Goal: Information Seeking & Learning: Learn about a topic

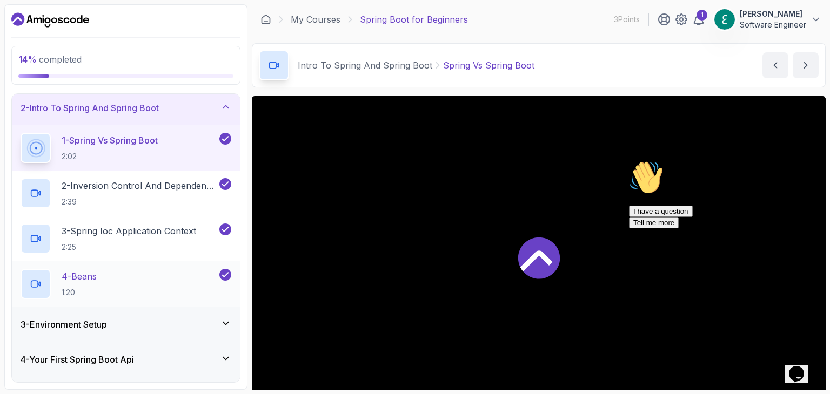
scroll to position [108, 0]
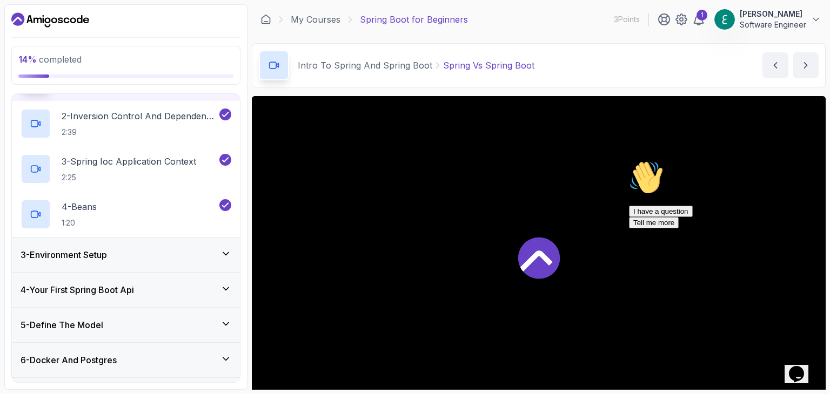
click at [147, 255] on div "3 - Environment Setup" at bounding box center [126, 255] width 211 height 13
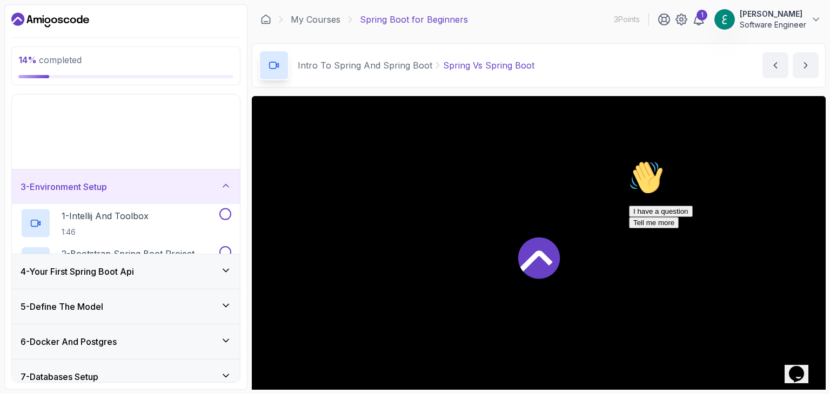
scroll to position [90, 0]
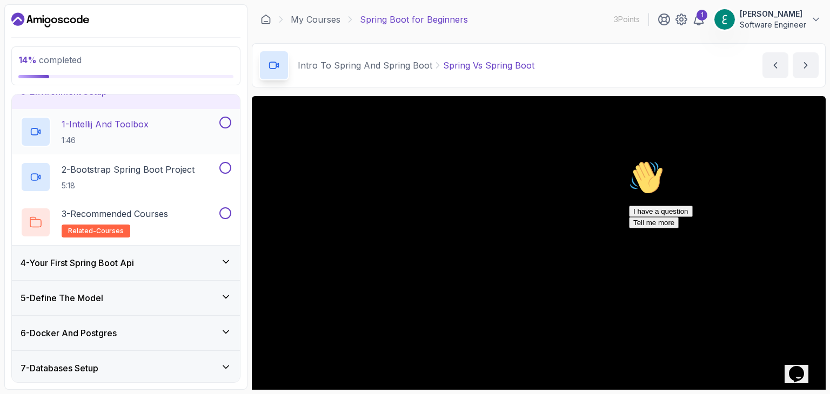
click at [100, 126] on p "1 - Intellij And Toolbox" at bounding box center [105, 124] width 87 height 13
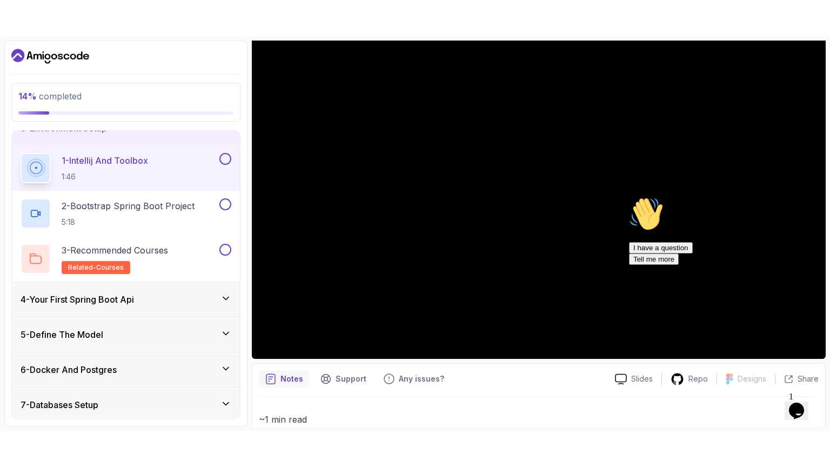
scroll to position [108, 0]
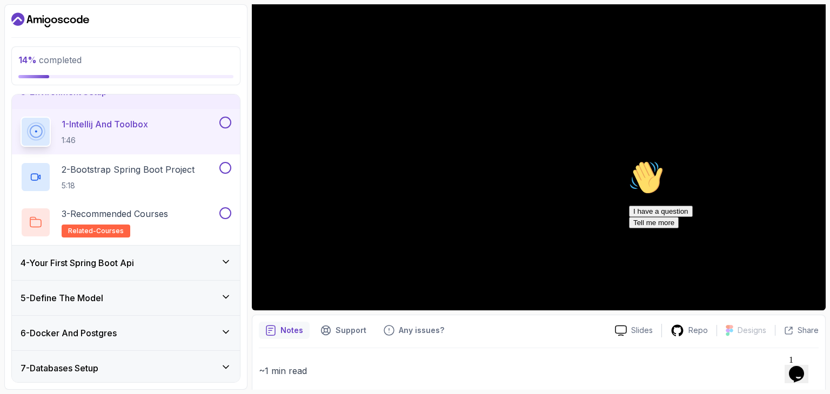
click at [629, 160] on icon "Chat attention grabber" at bounding box center [629, 160] width 0 height 0
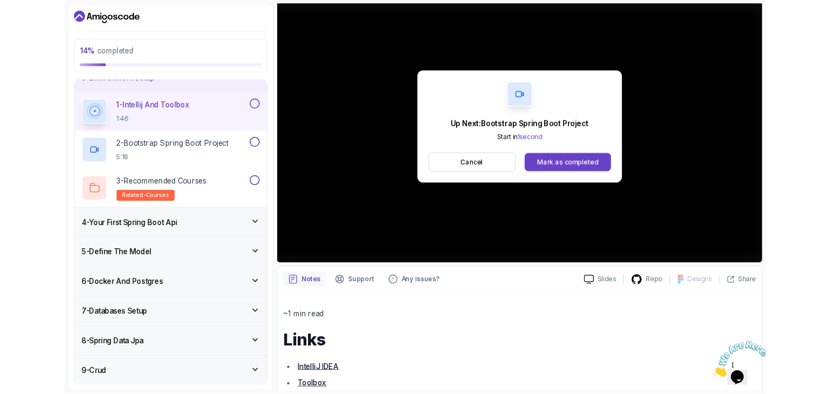
scroll to position [104, 0]
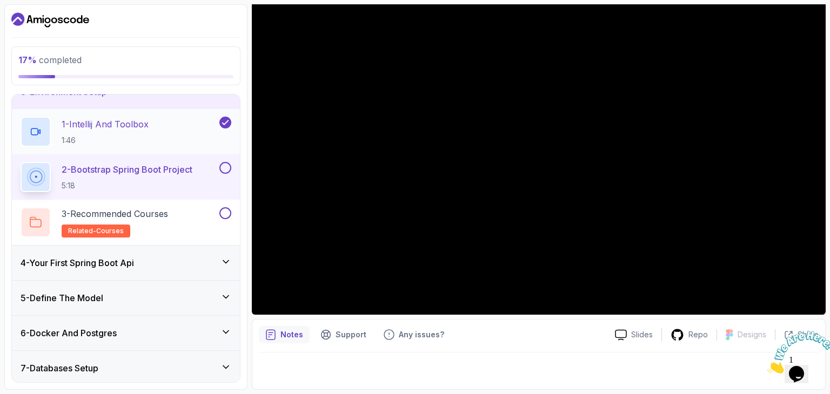
click at [146, 133] on h2 "1 - Intellij And Toolbox 1:46" at bounding box center [105, 132] width 87 height 28
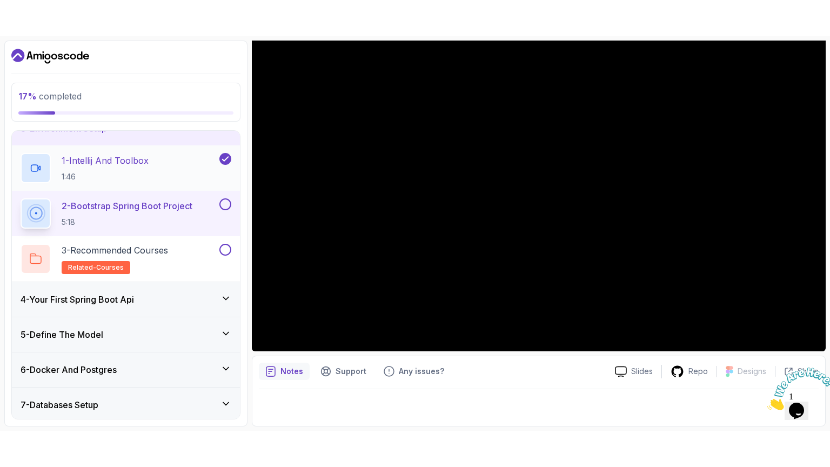
scroll to position [108, 0]
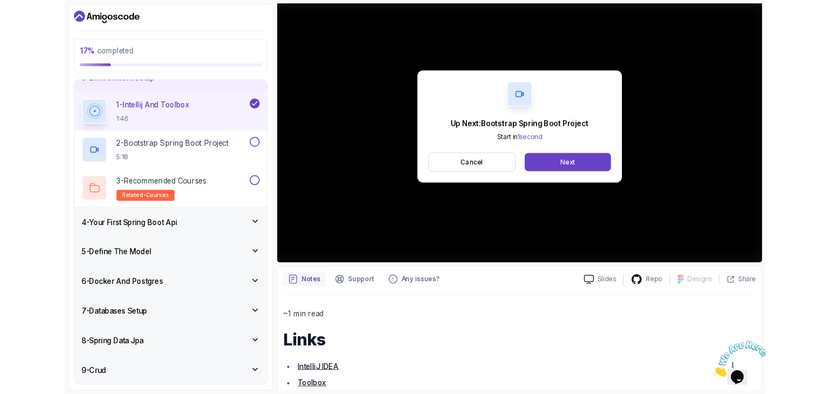
scroll to position [104, 0]
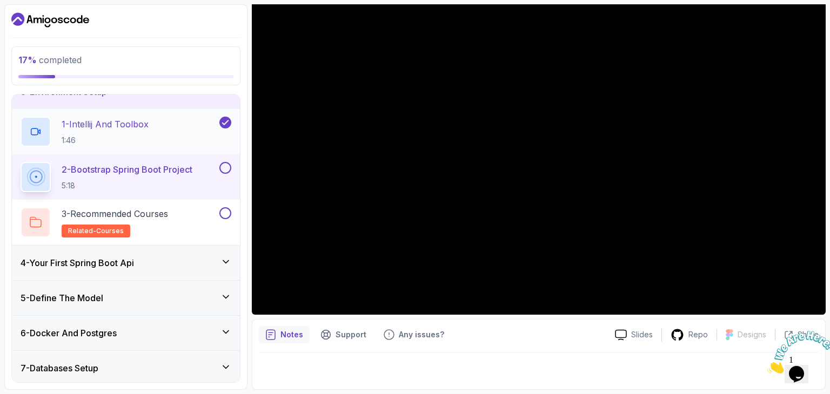
click at [129, 130] on h2 "1 - Intellij And Toolbox 1:46" at bounding box center [105, 132] width 87 height 28
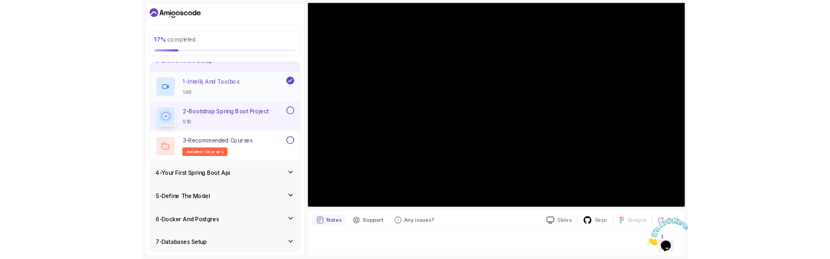
scroll to position [108, 0]
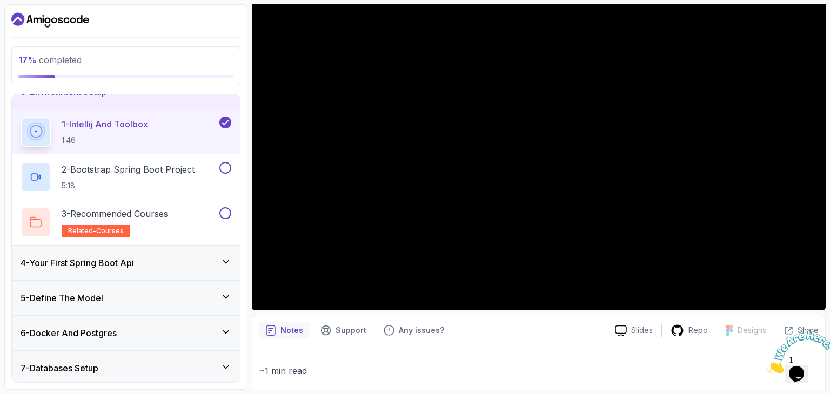
click at [800, 373] on img at bounding box center [800, 352] width 67 height 43
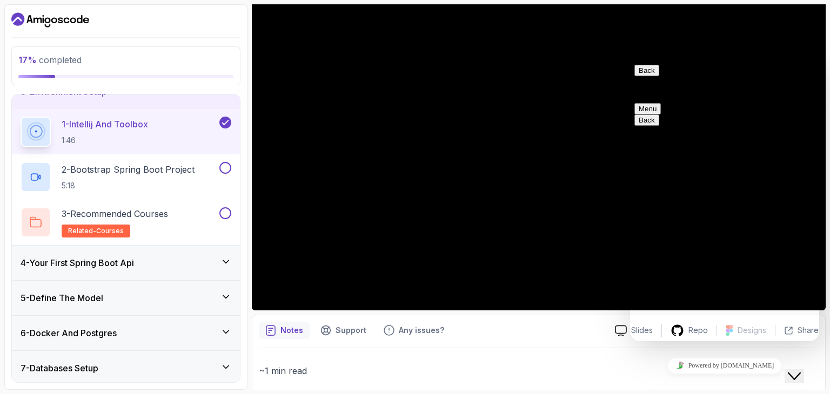
click at [661, 103] on button "Menu" at bounding box center [647, 108] width 26 height 11
click at [649, 72] on button "Back" at bounding box center [646, 70] width 25 height 11
click at [794, 371] on icon "Close Chat This icon closes the chat window." at bounding box center [794, 376] width 13 height 13
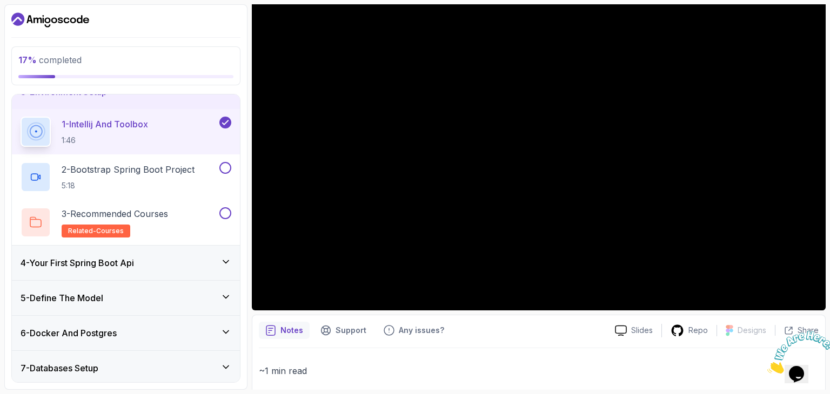
click at [767, 366] on icon "Close" at bounding box center [767, 370] width 0 height 9
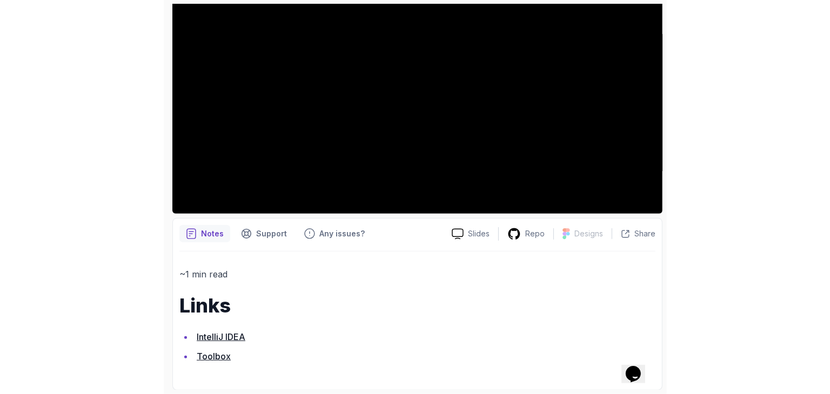
scroll to position [205, 0]
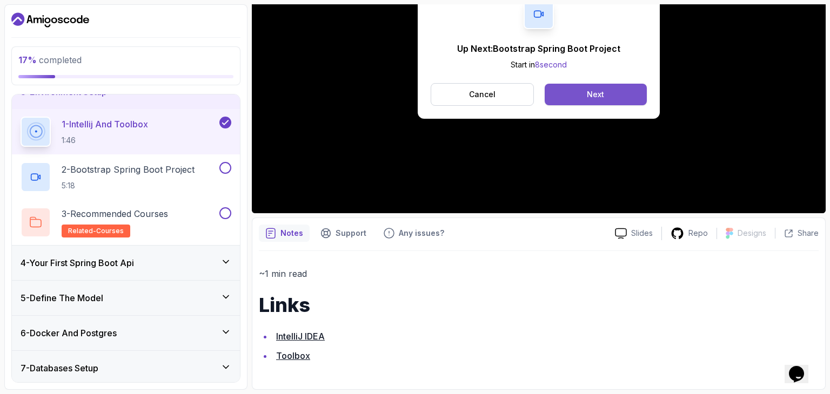
click at [561, 89] on button "Next" at bounding box center [596, 95] width 102 height 22
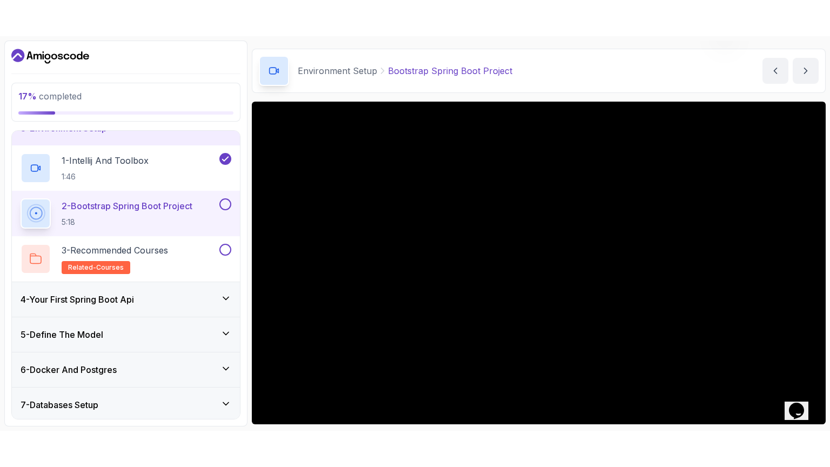
scroll to position [104, 0]
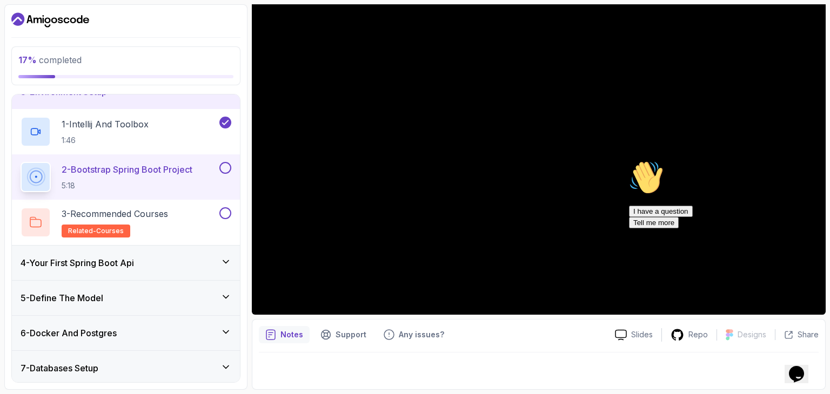
click at [629, 160] on icon "Chat attention grabber" at bounding box center [629, 160] width 0 height 0
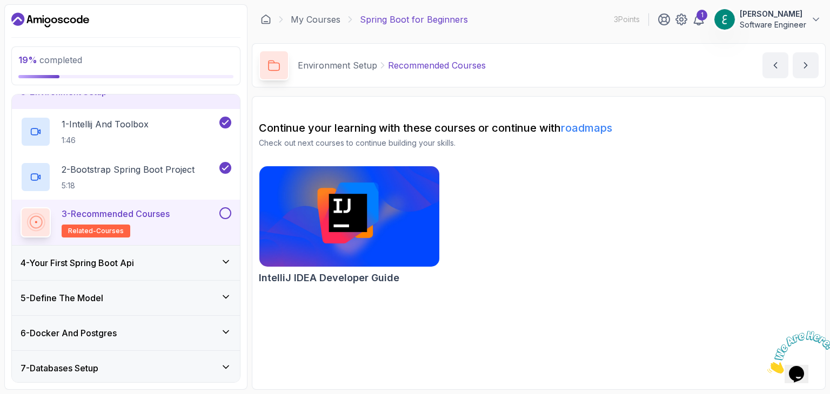
click at [225, 215] on button at bounding box center [225, 214] width 12 height 12
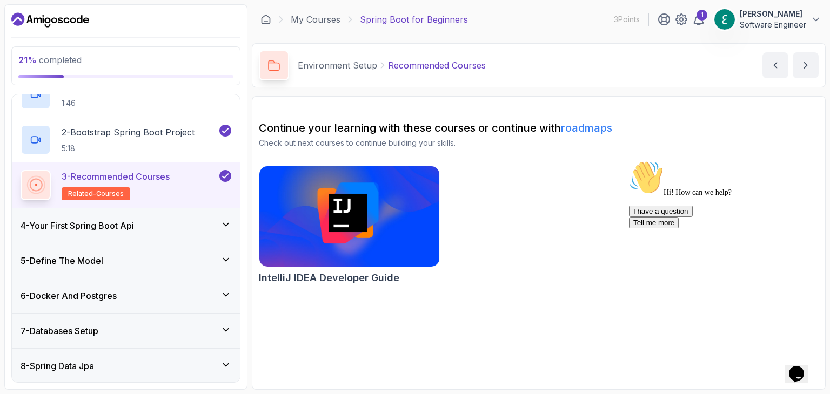
scroll to position [144, 0]
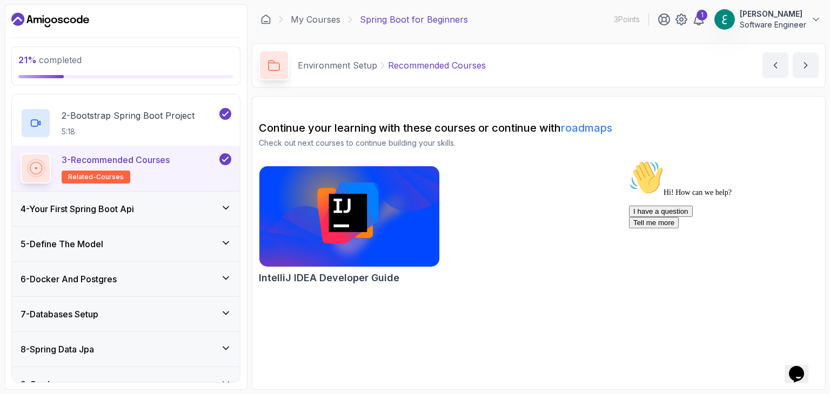
click at [629, 160] on icon "Chat attention grabber" at bounding box center [629, 160] width 0 height 0
click at [120, 106] on div "2 - Bootstrap Spring Boot Project 5:18" at bounding box center [126, 123] width 228 height 45
click at [124, 127] on p "5:18" at bounding box center [128, 131] width 133 height 11
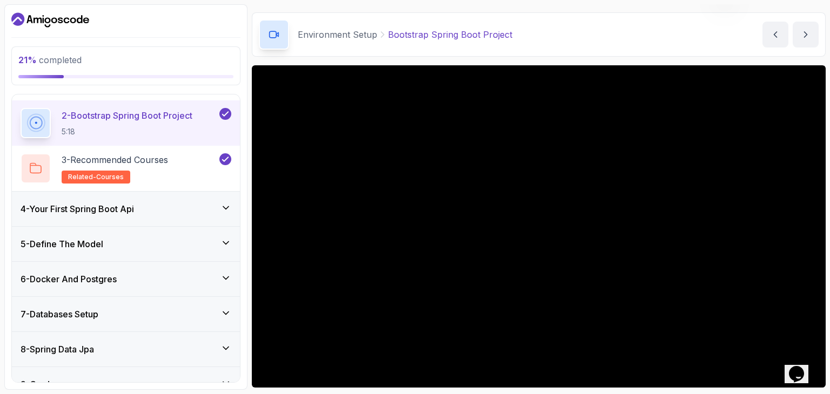
scroll to position [104, 0]
